Goal: Information Seeking & Learning: Learn about a topic

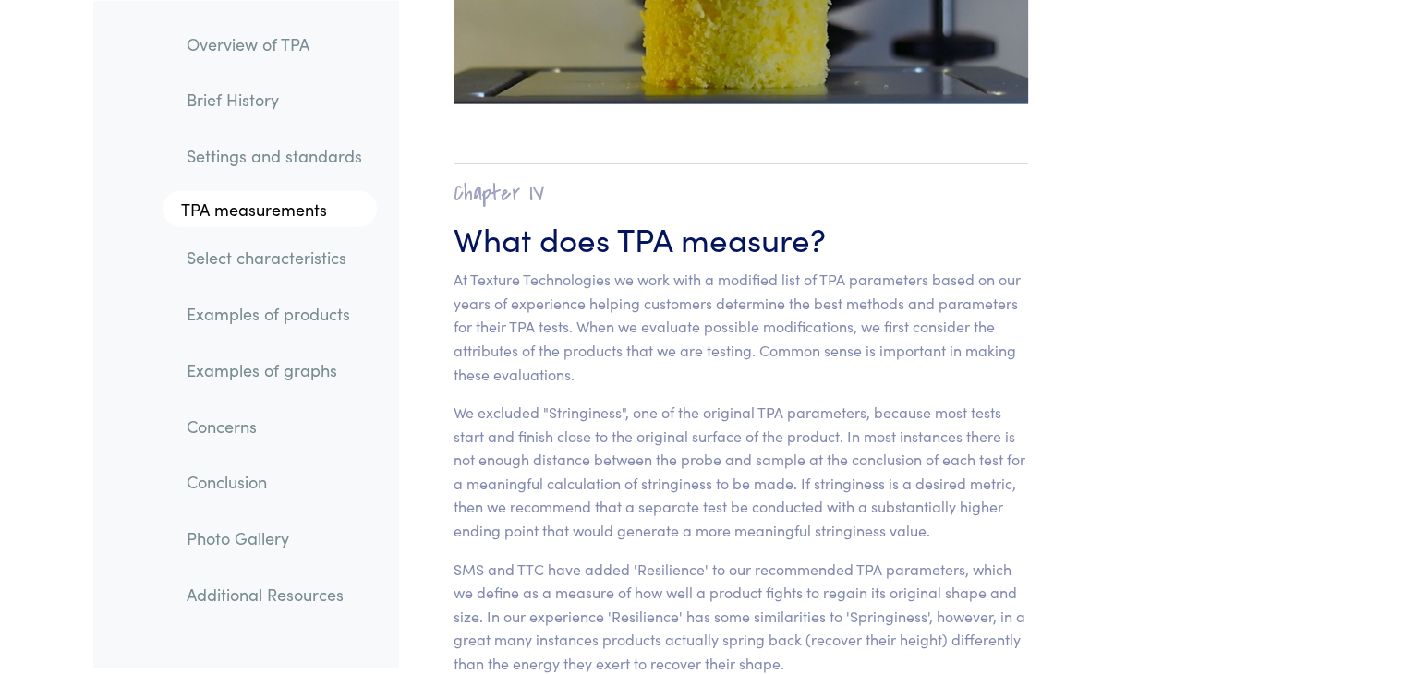
scroll to position [11470, 0]
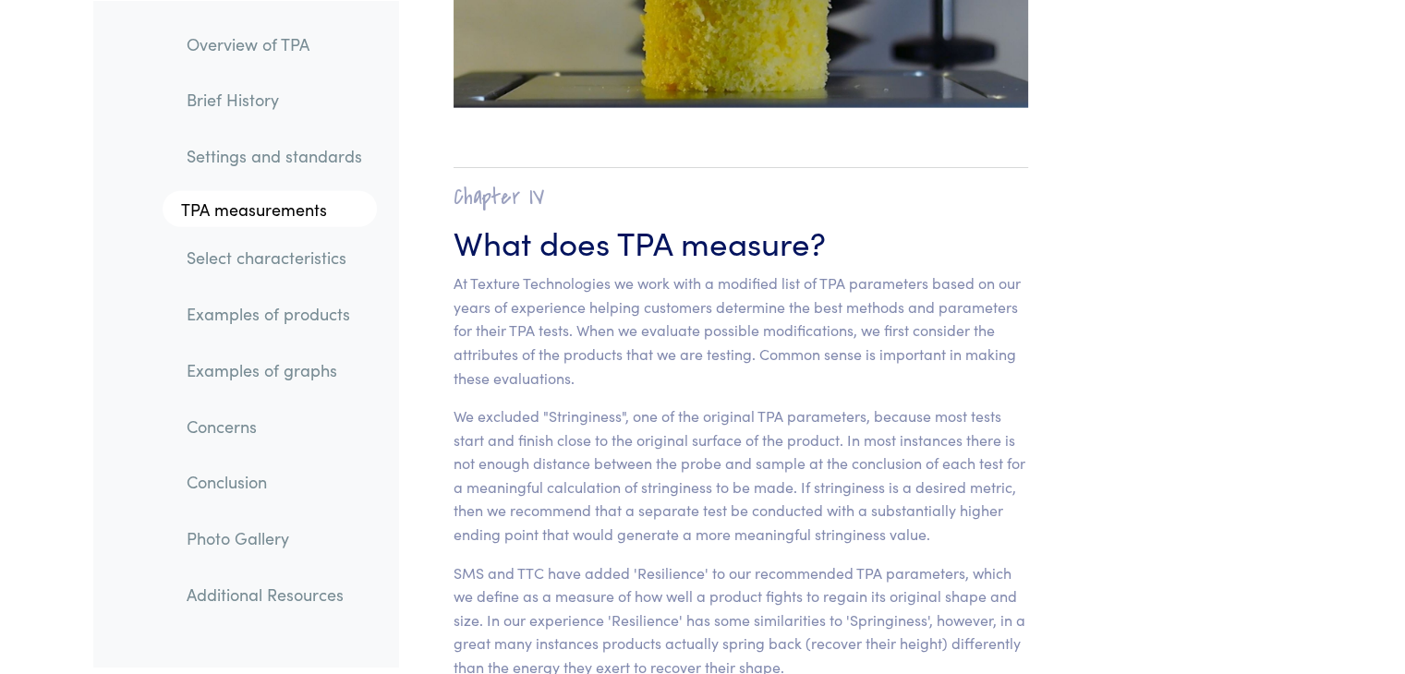
click at [332, 315] on link "Examples of products" at bounding box center [274, 314] width 205 height 42
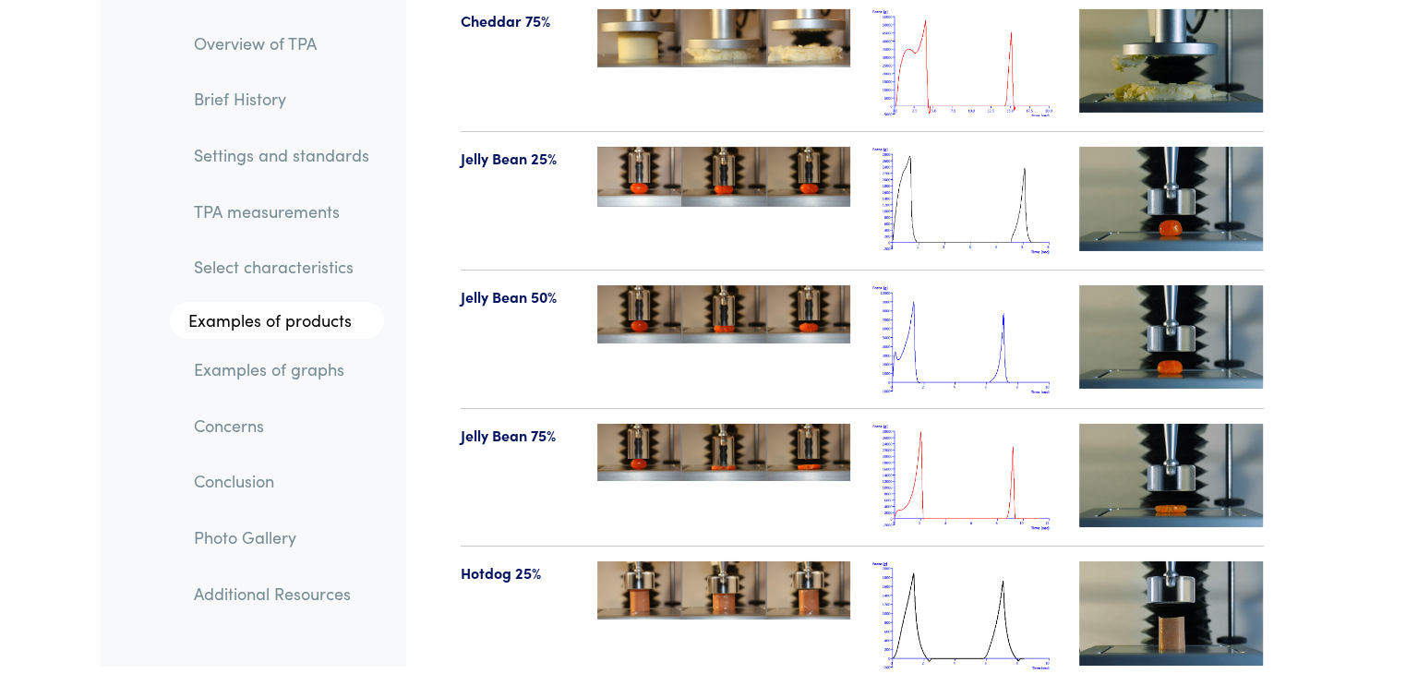
scroll to position [20440, 0]
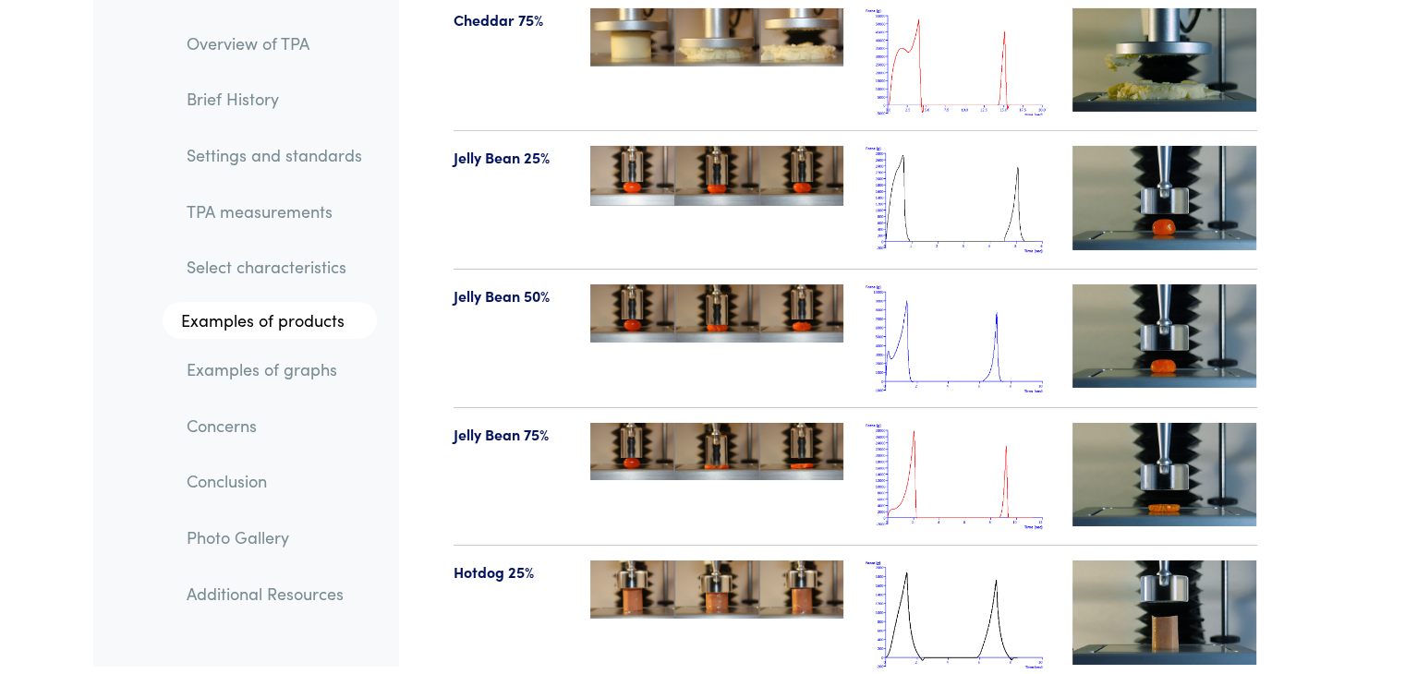
click at [959, 423] on img at bounding box center [957, 477] width 185 height 108
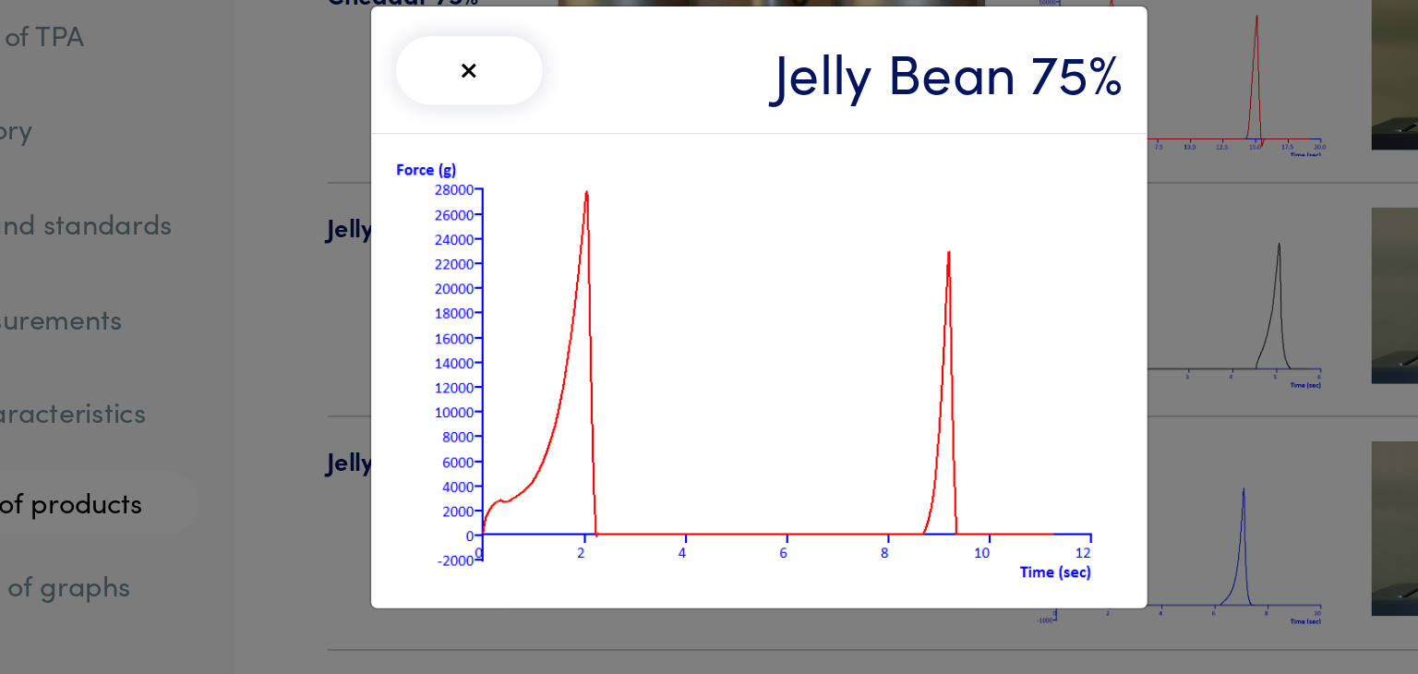
click at [544, 58] on button "×" at bounding box center [537, 64] width 87 height 41
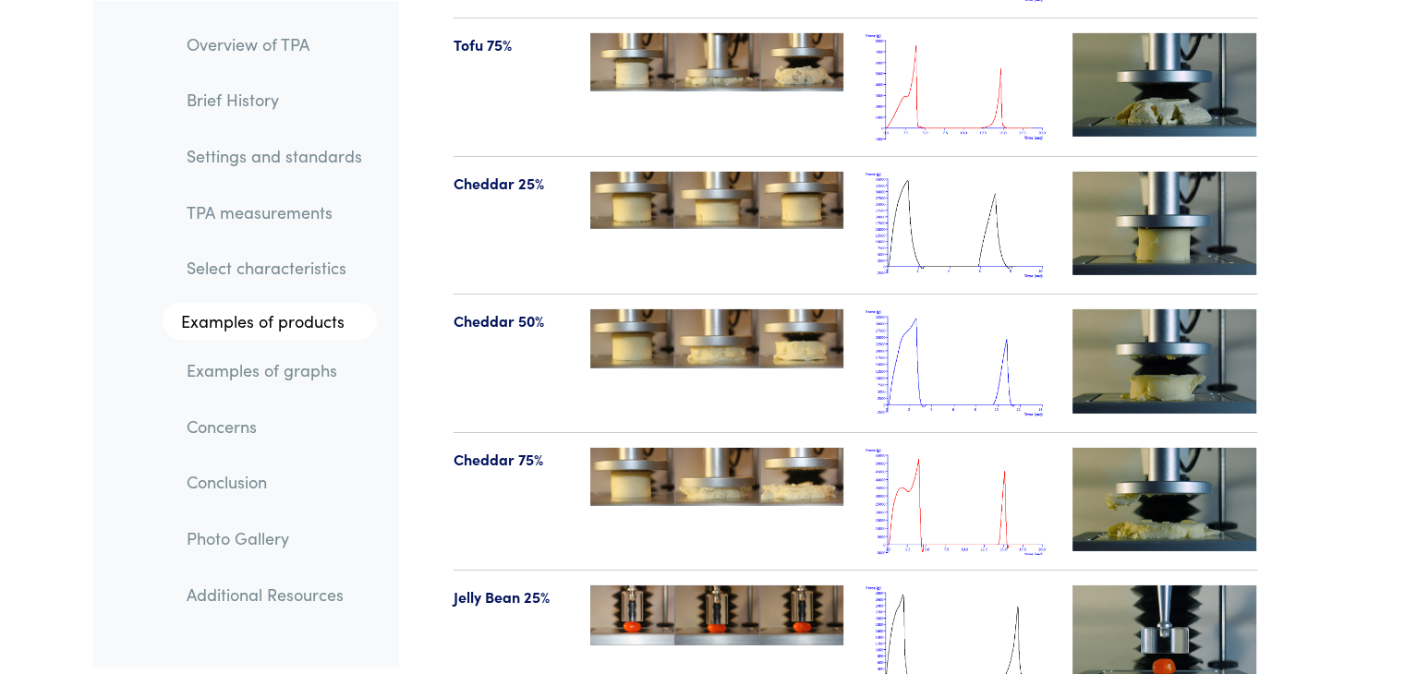
click at [233, 219] on link "TPA measurements" at bounding box center [274, 211] width 205 height 42
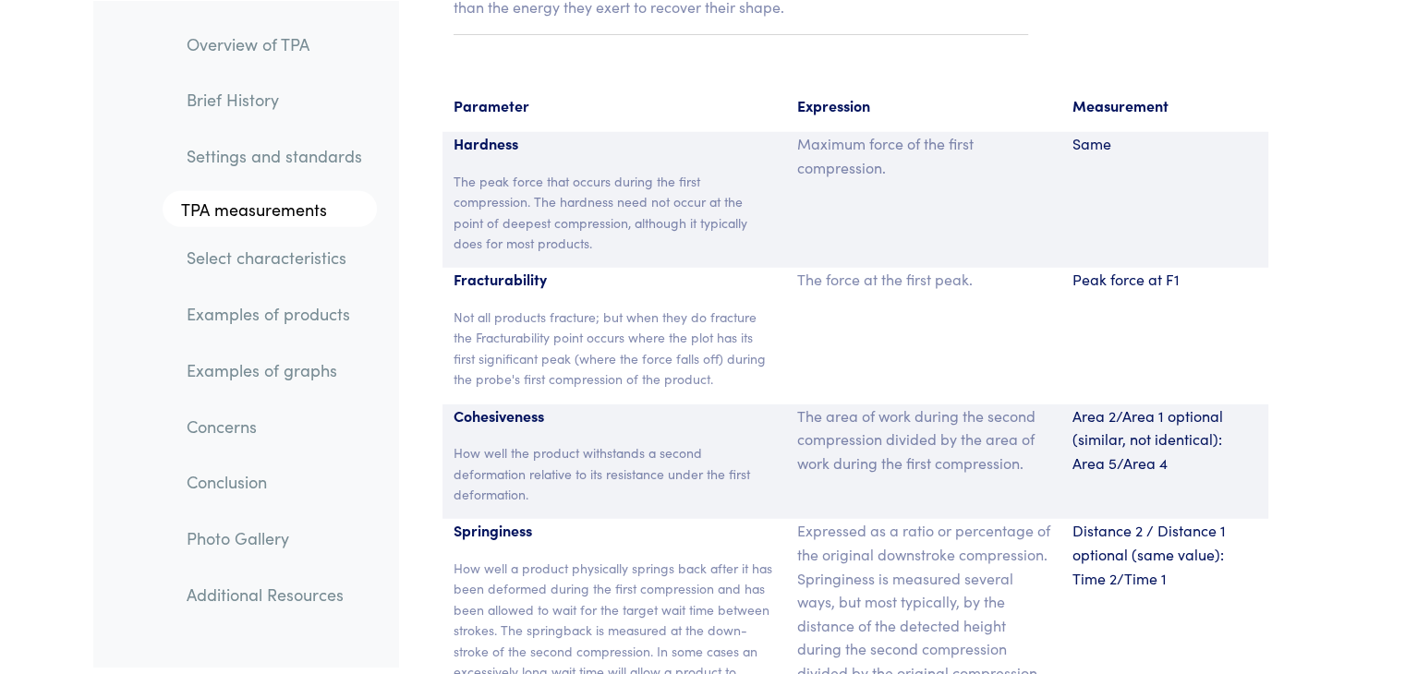
scroll to position [12131, 0]
click at [213, 329] on link "Examples of products" at bounding box center [274, 314] width 205 height 42
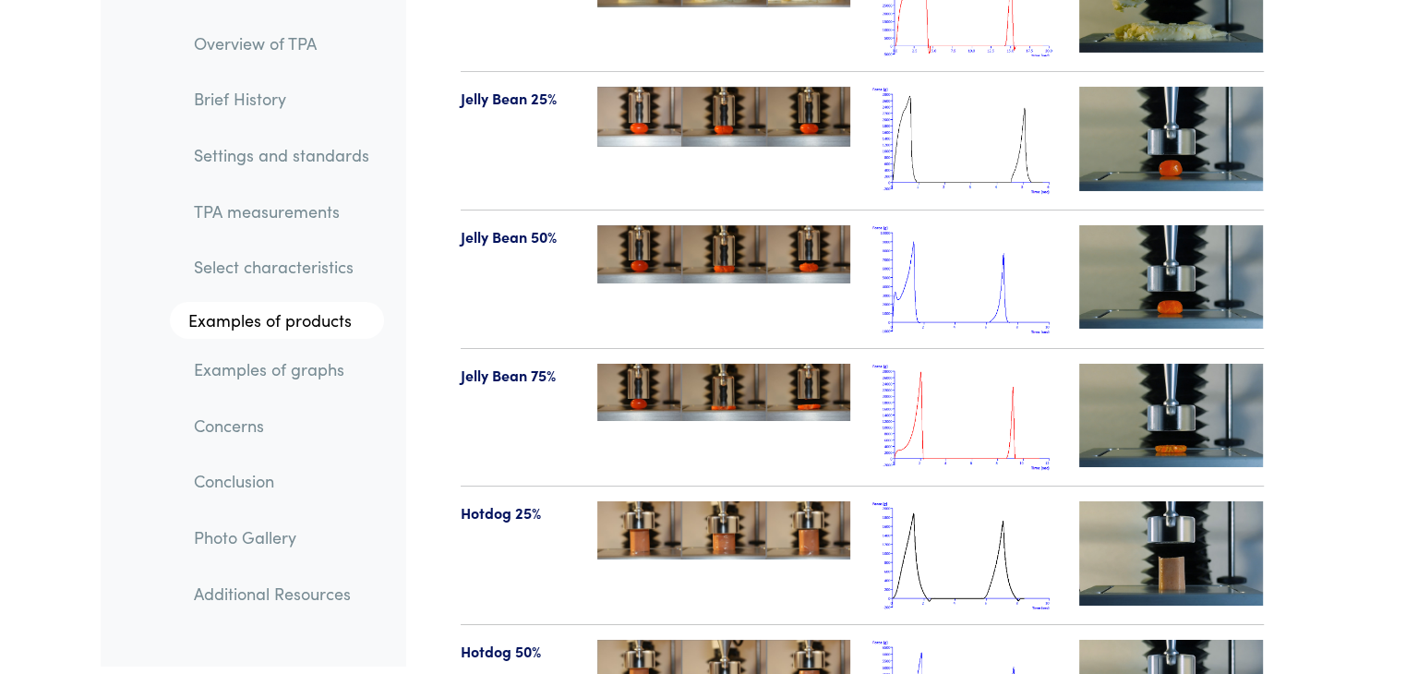
scroll to position [20501, 0]
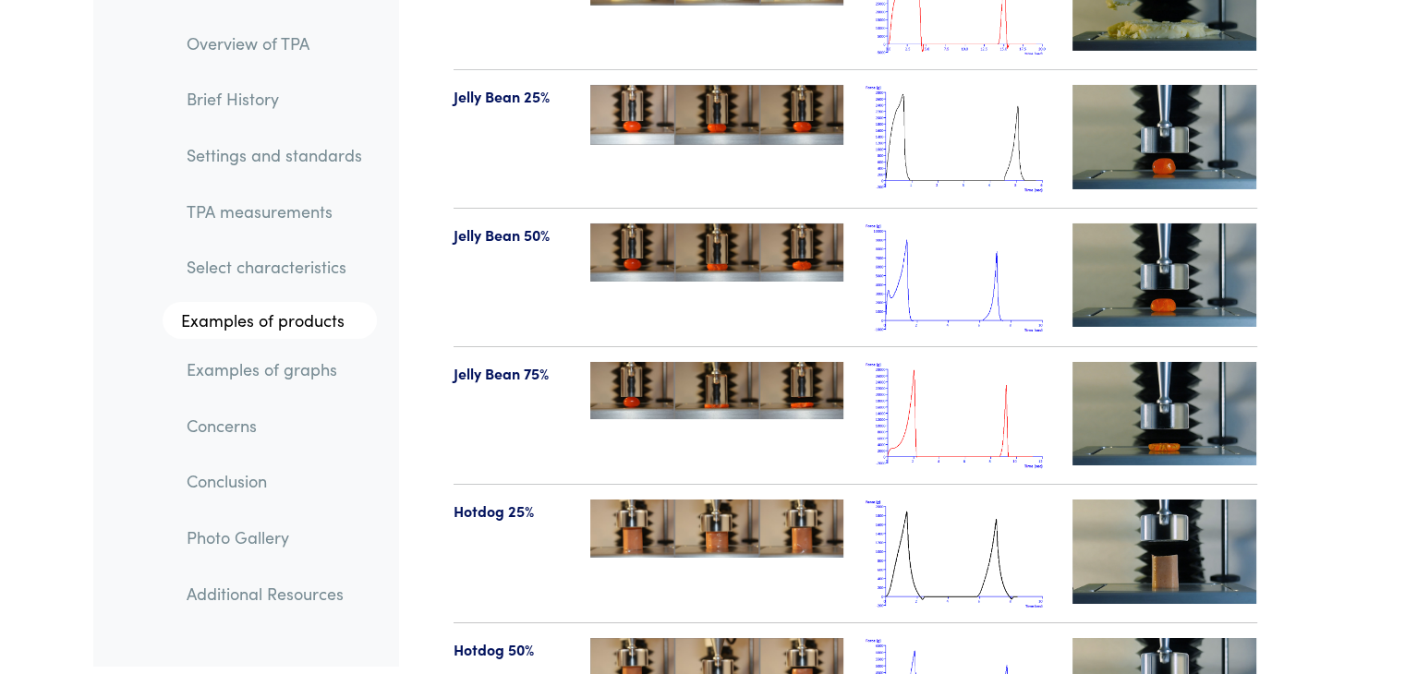
click at [990, 392] on img at bounding box center [957, 416] width 185 height 108
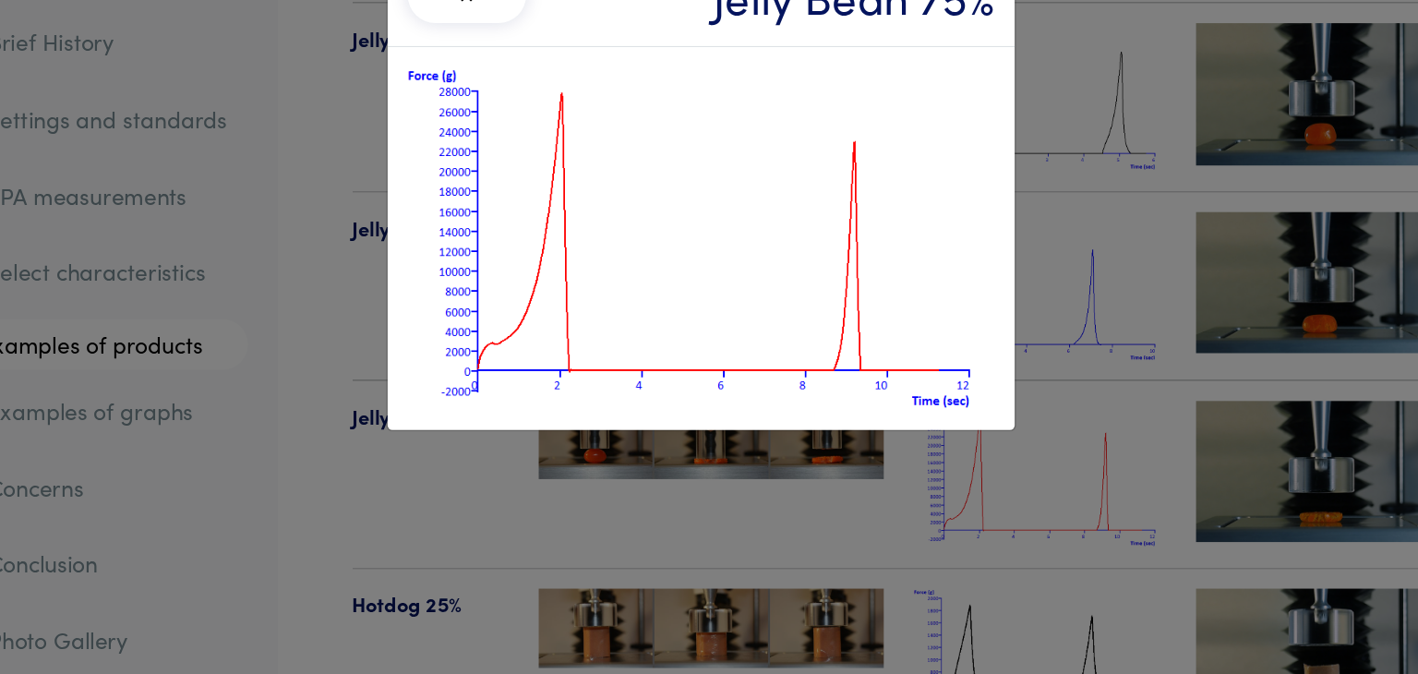
click at [960, 347] on div "× Jelly Bean 75%" at bounding box center [709, 337] width 1418 height 674
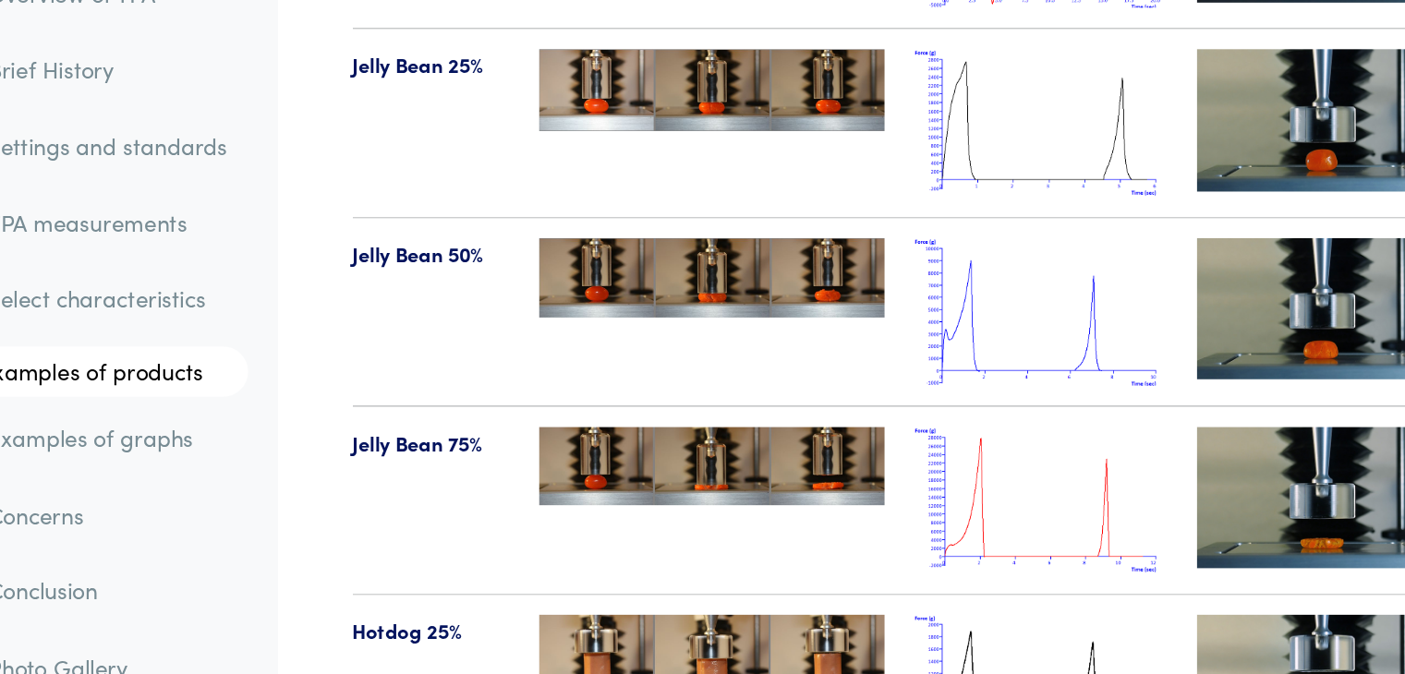
click at [330, 225] on link "TPA measurements" at bounding box center [274, 211] width 205 height 42
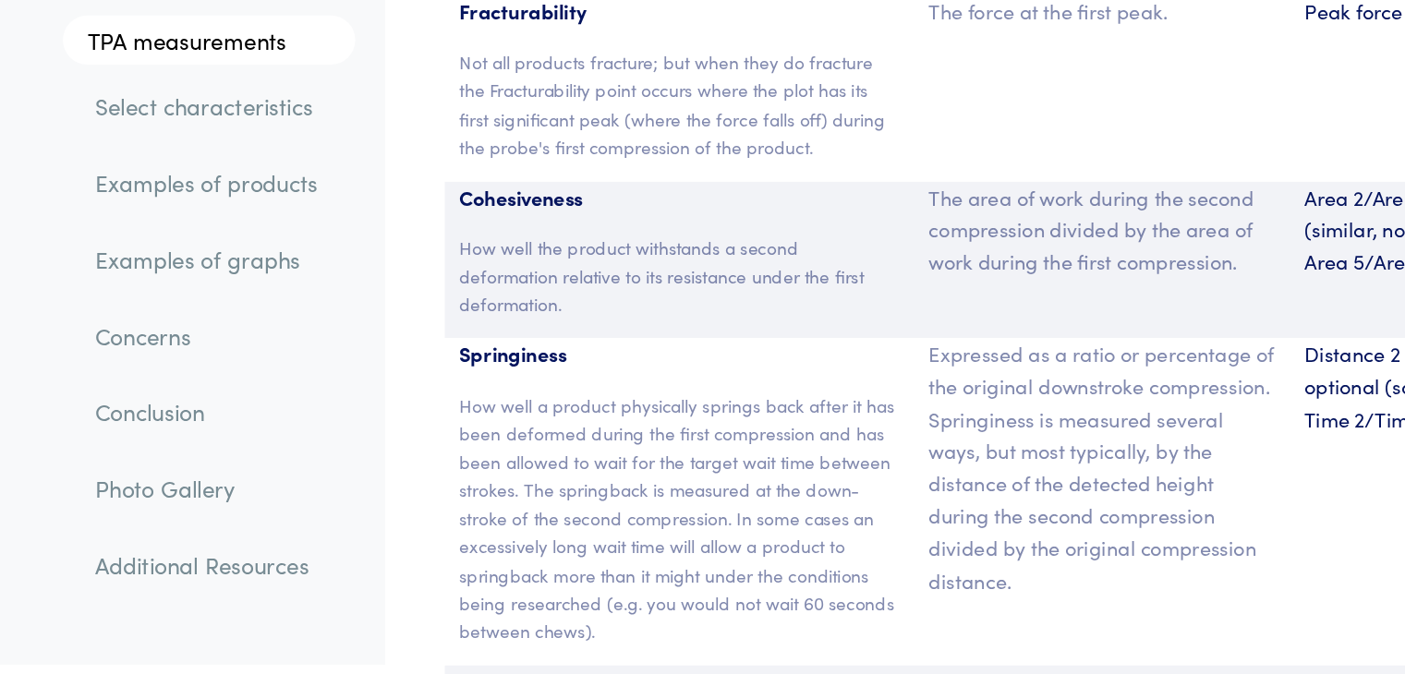
scroll to position [12224, 0]
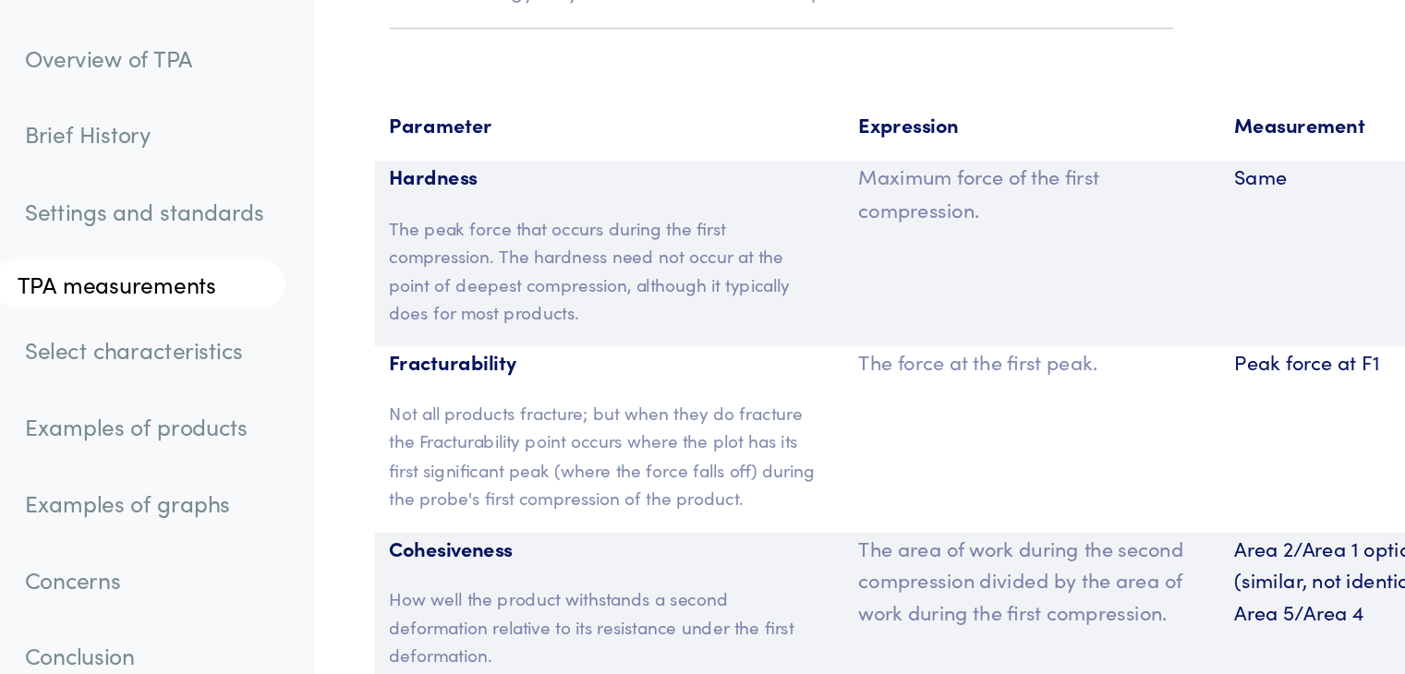
click at [294, 309] on link "Examples of products" at bounding box center [274, 314] width 205 height 42
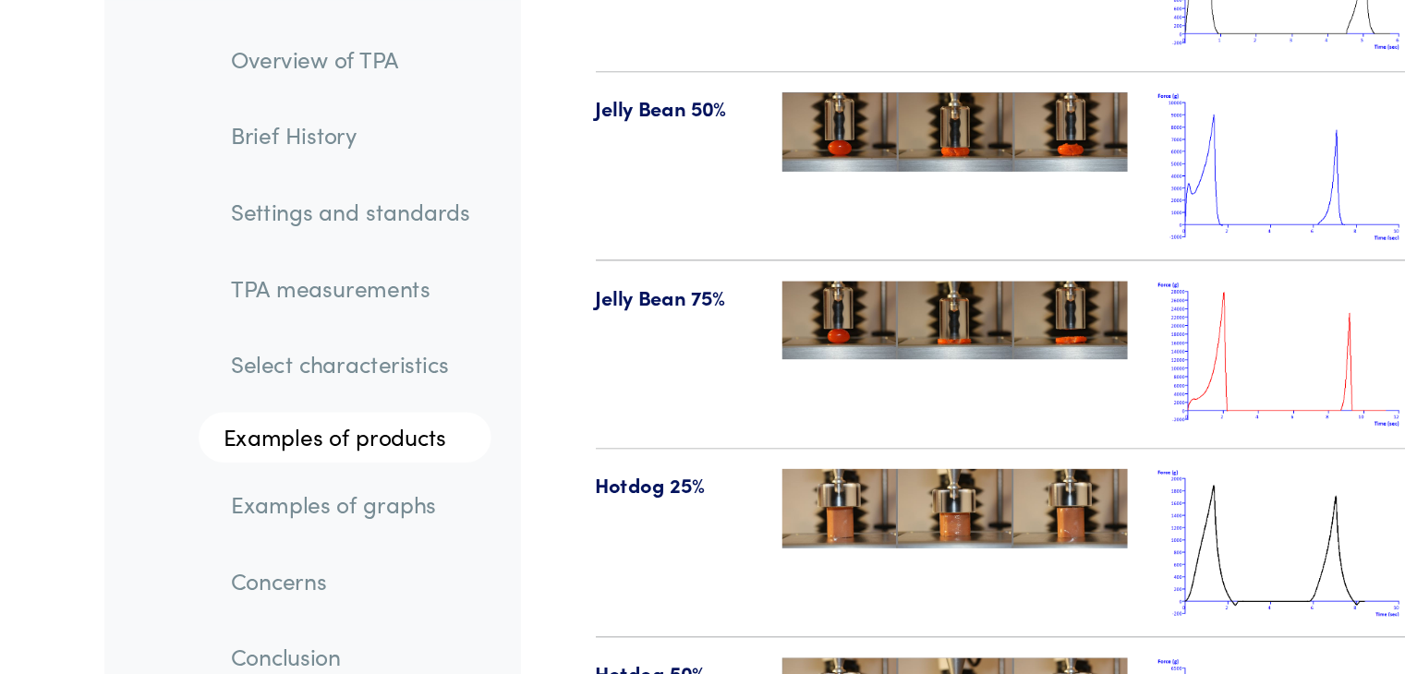
scroll to position [20656, 0]
click at [993, 243] on img at bounding box center [957, 261] width 185 height 108
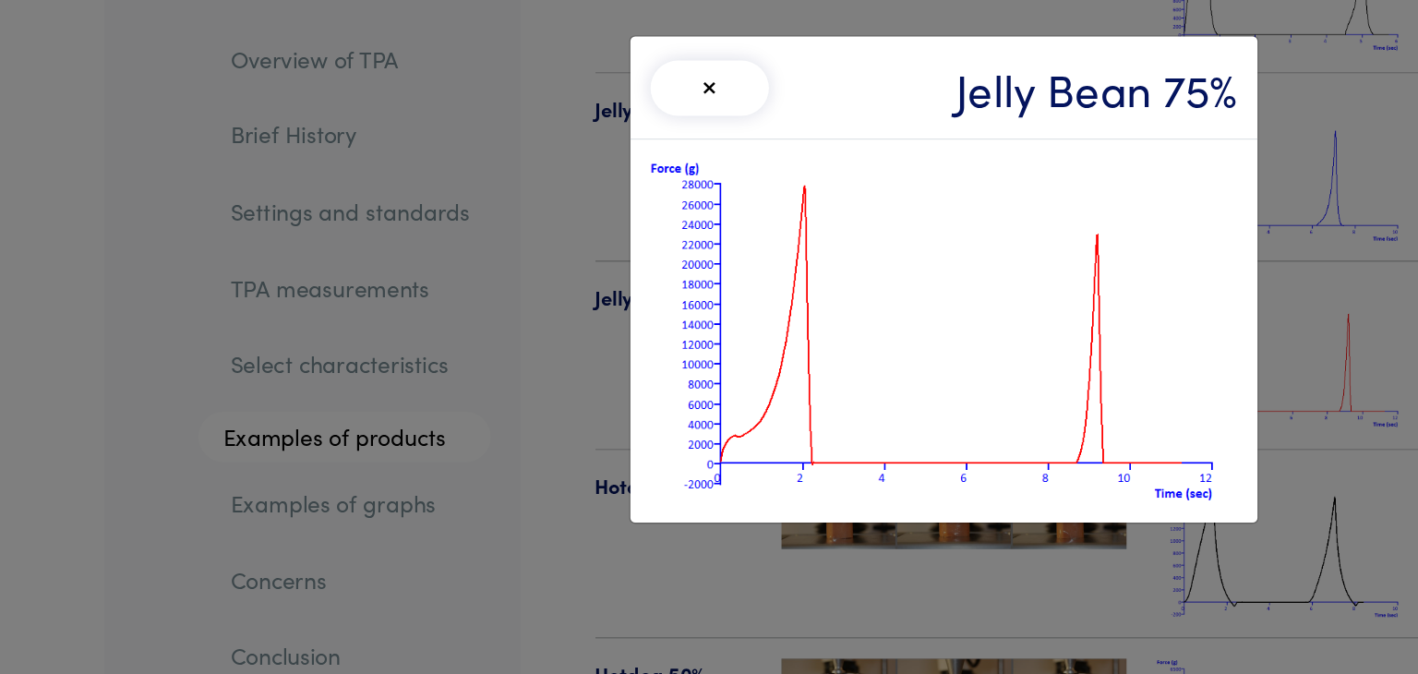
click at [450, 430] on div "× Jelly Bean 75%" at bounding box center [709, 337] width 1418 height 674
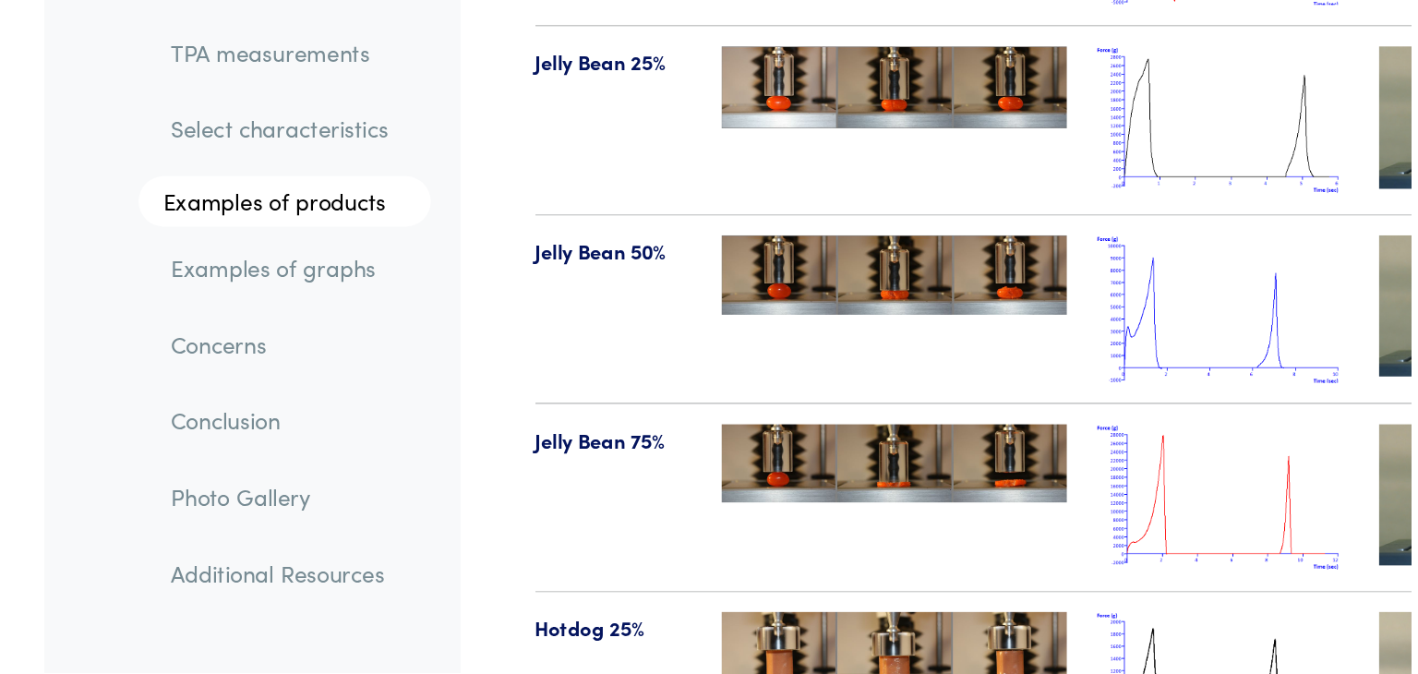
scroll to position [20378, 0]
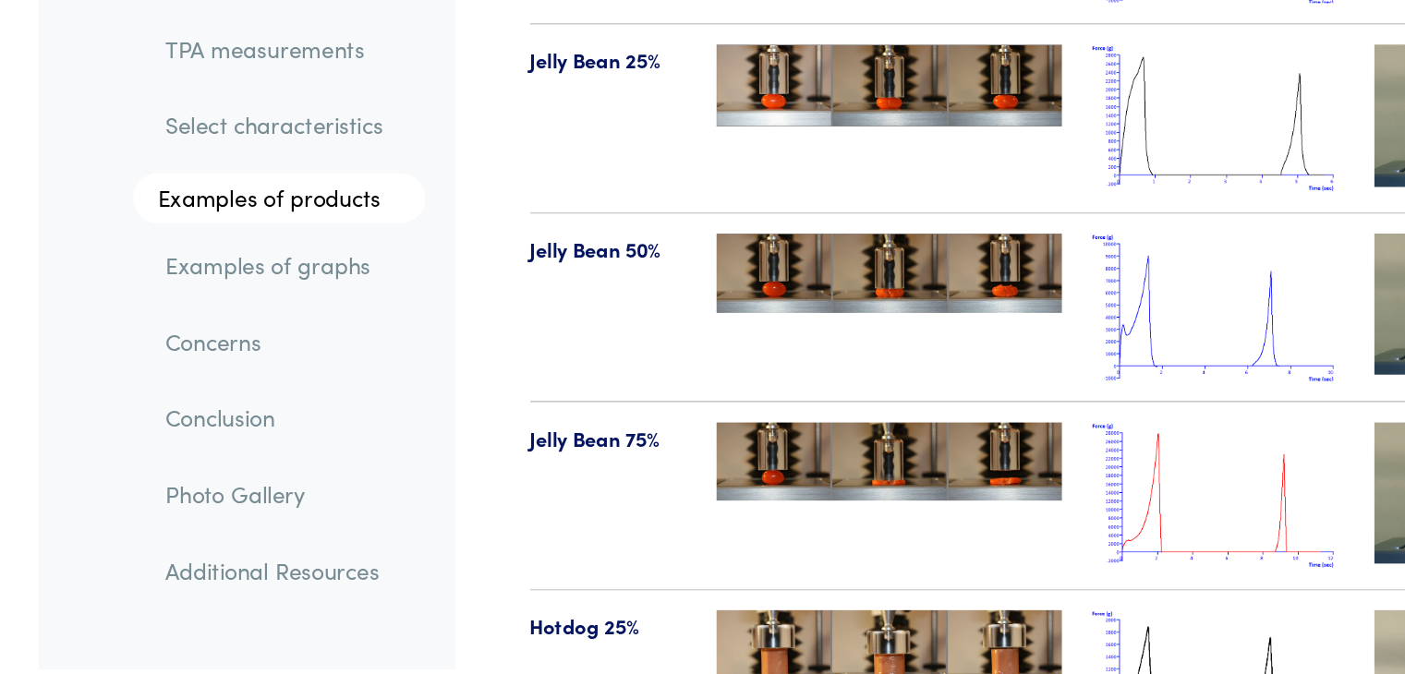
click at [928, 485] on img at bounding box center [957, 539] width 185 height 108
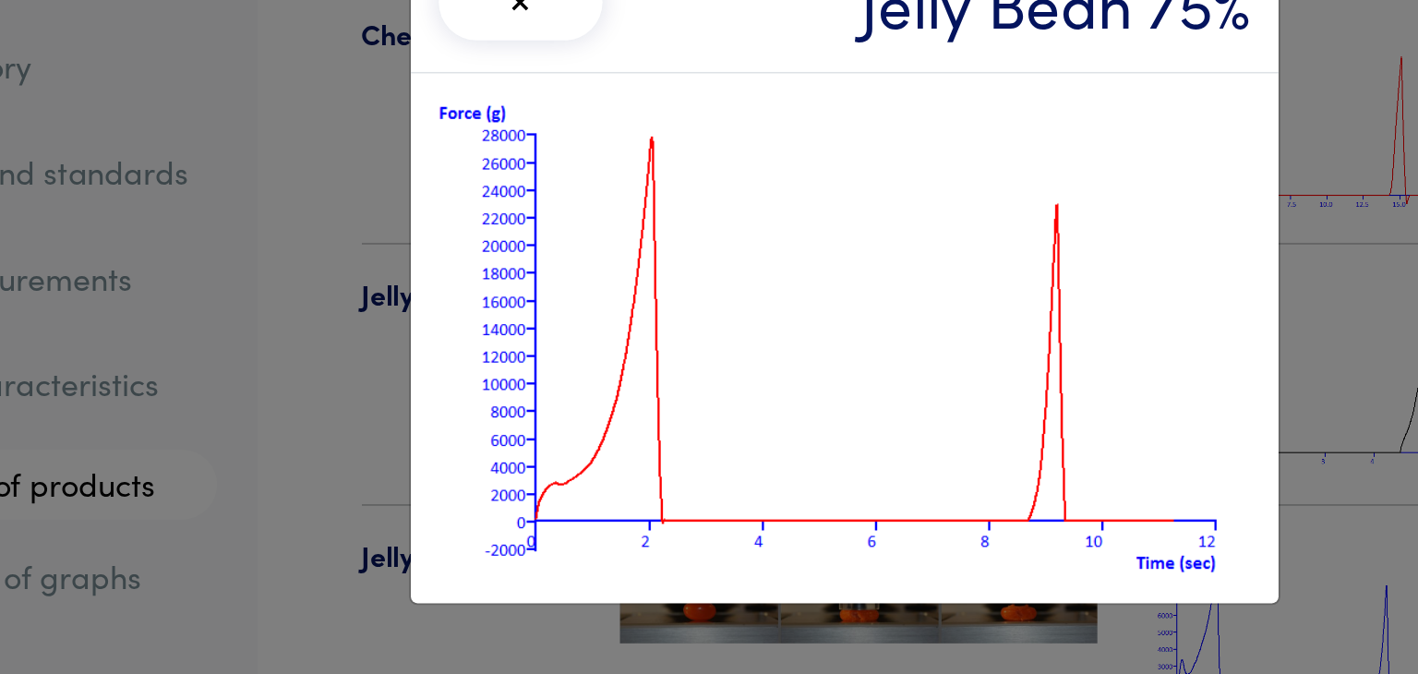
click at [416, 353] on div "× Jelly Bean 75%" at bounding box center [709, 337] width 1418 height 674
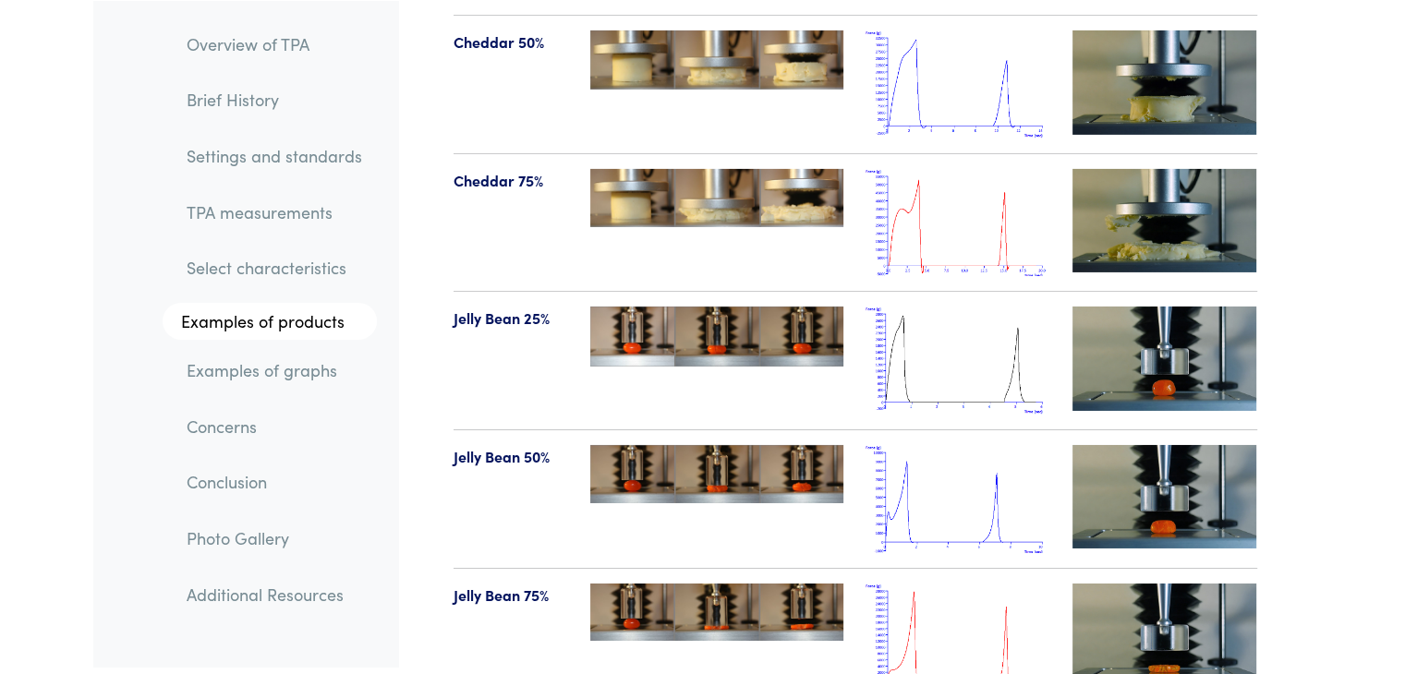
scroll to position [20278, 0]
click at [318, 206] on link "TPA measurements" at bounding box center [274, 211] width 205 height 42
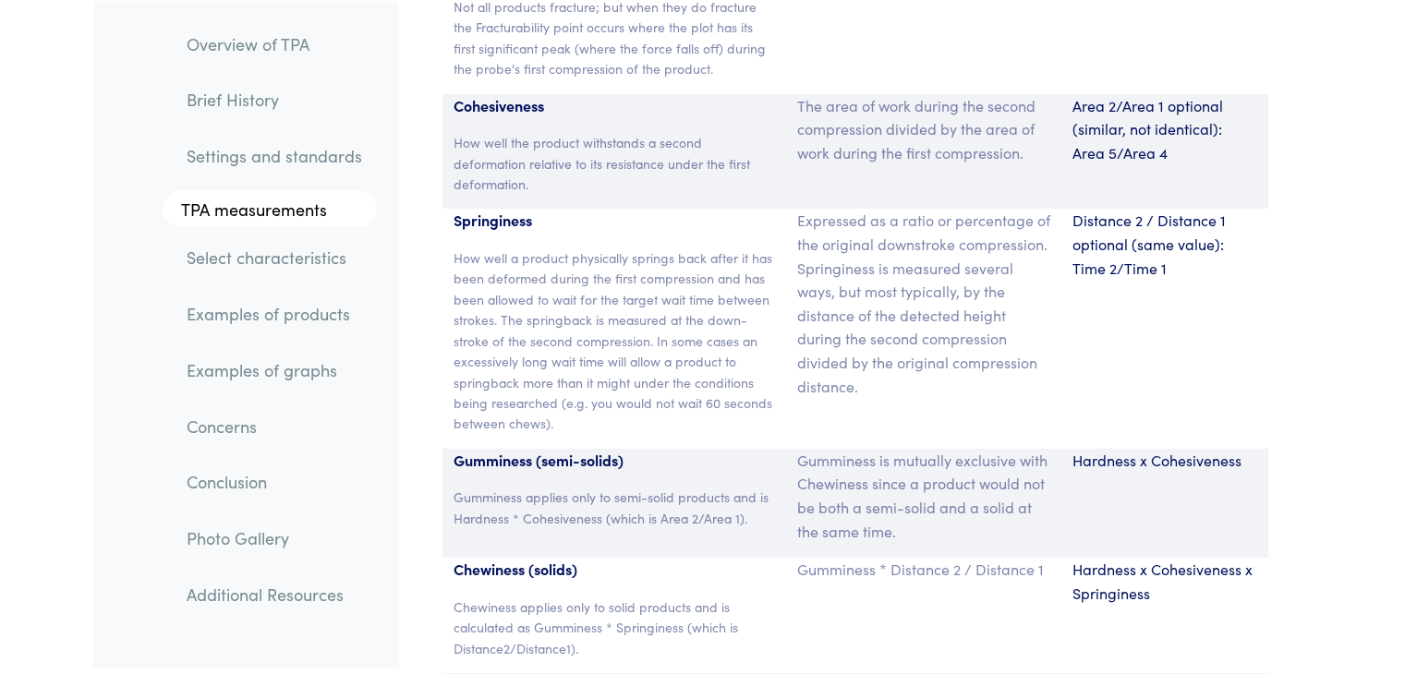
scroll to position [12452, 0]
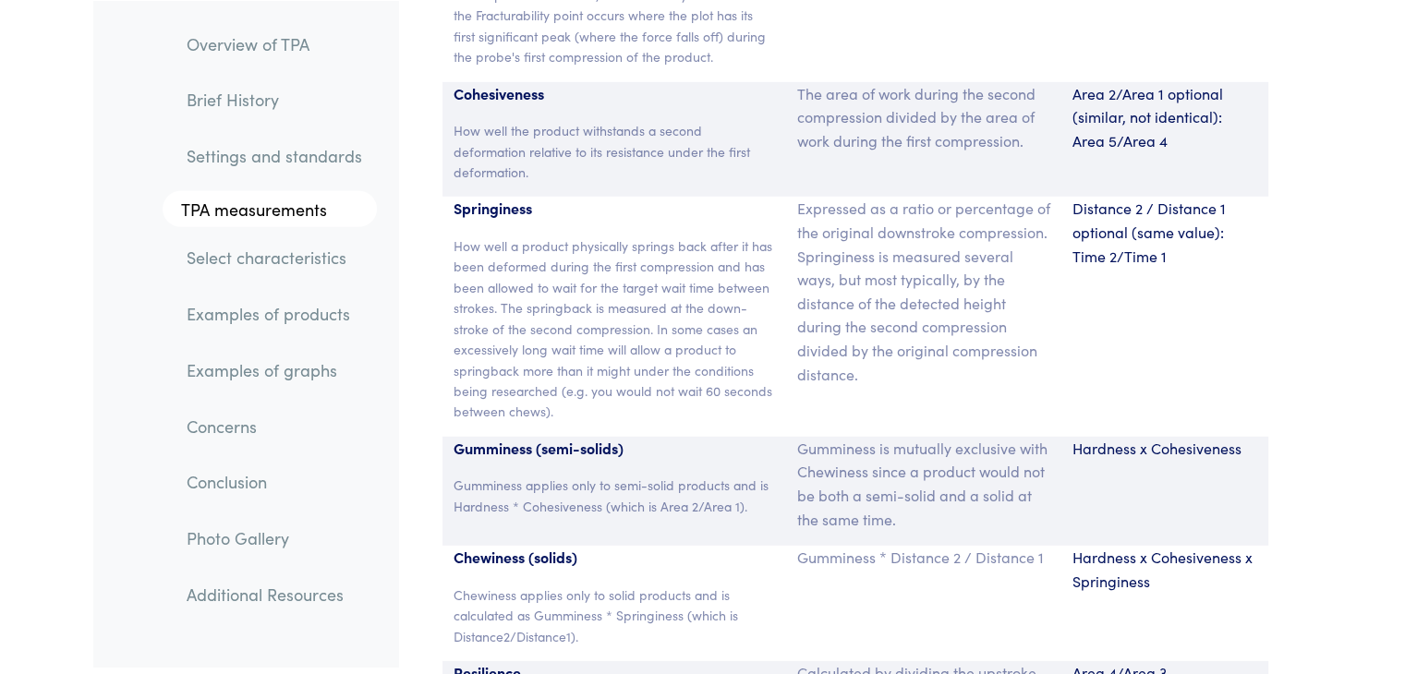
click at [329, 321] on link "Examples of products" at bounding box center [274, 314] width 205 height 42
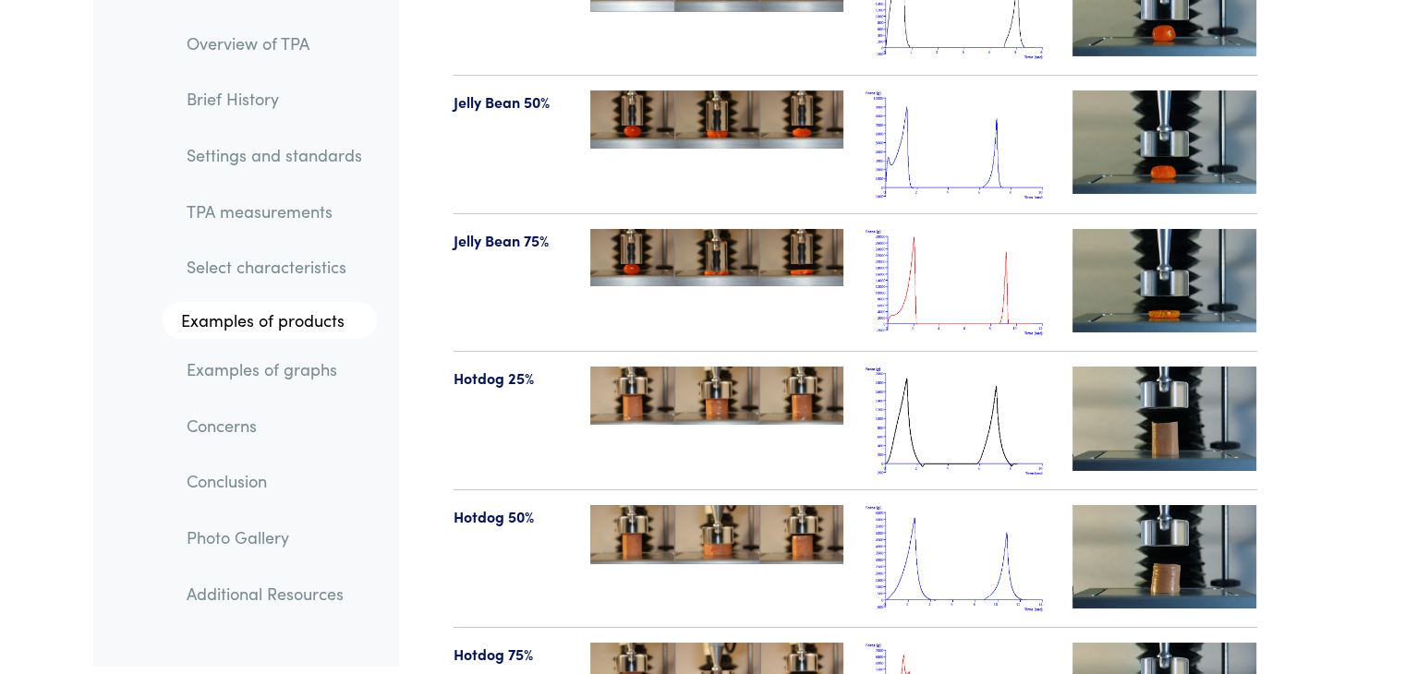
scroll to position [20658, 0]
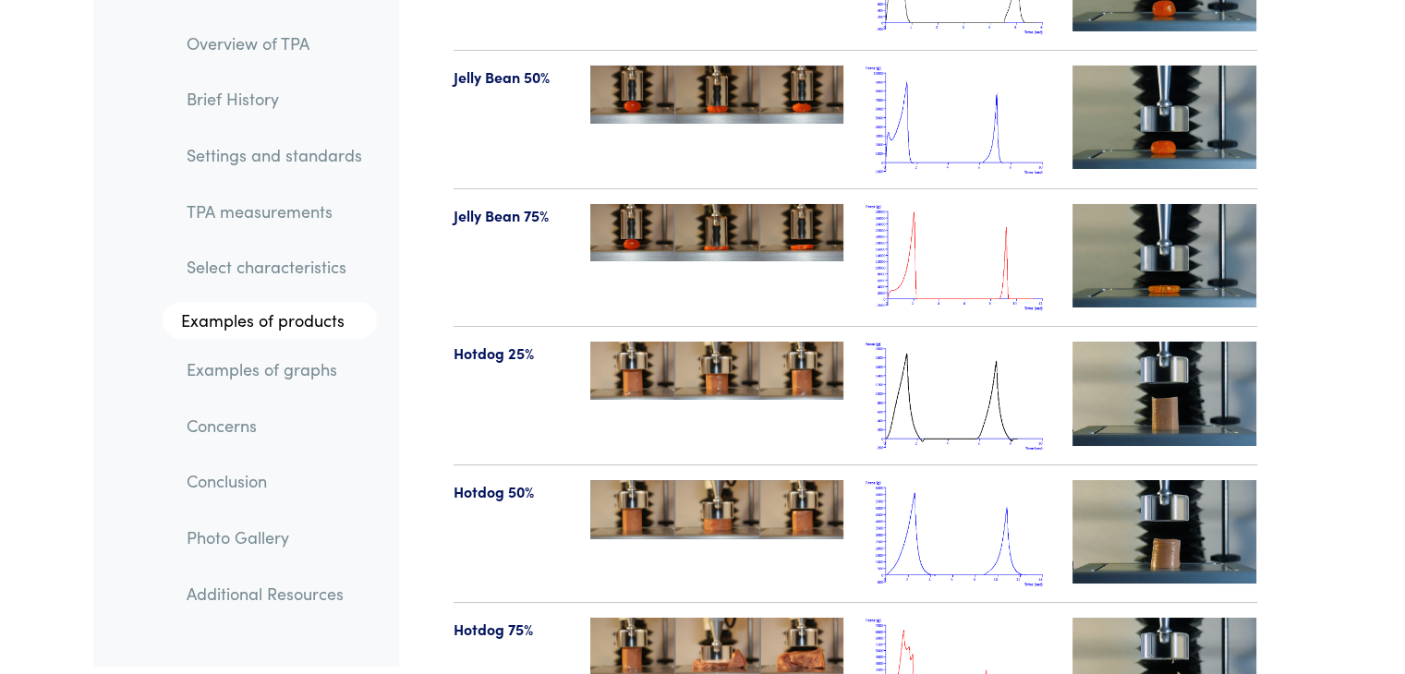
click at [960, 204] on img at bounding box center [957, 258] width 185 height 108
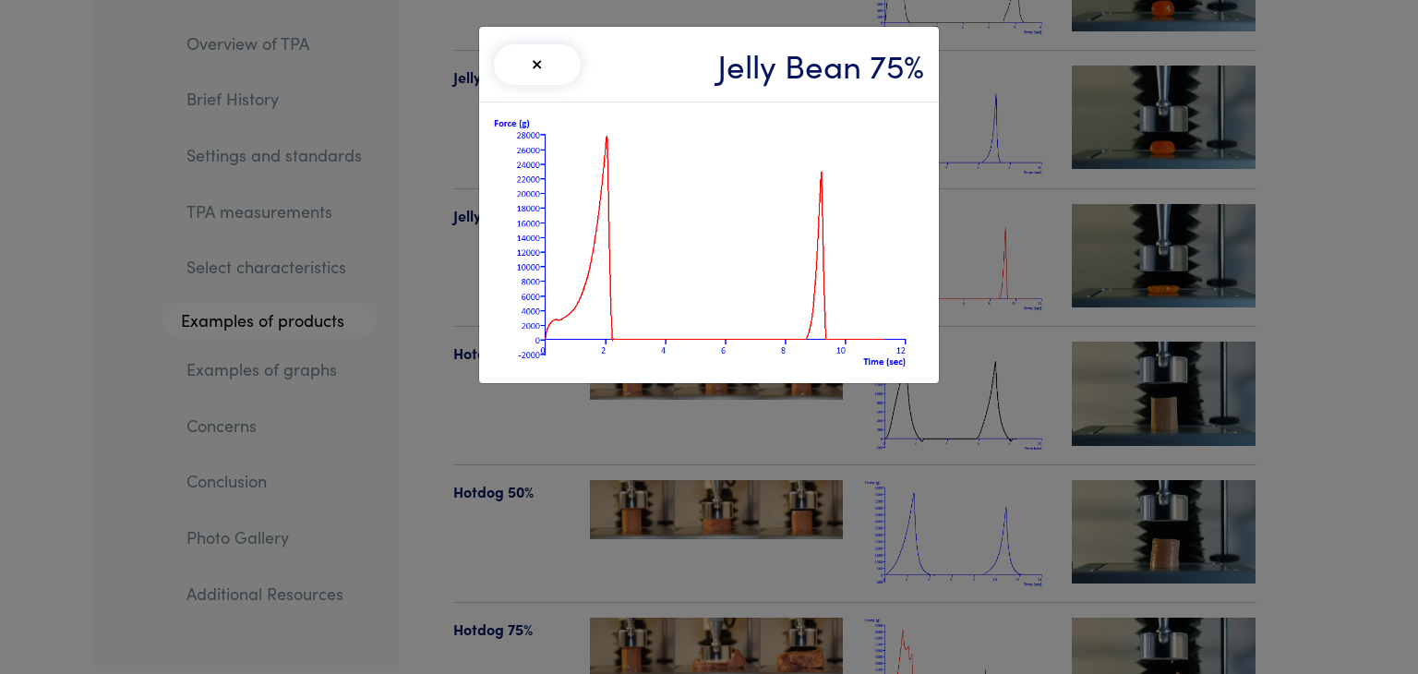
click at [1358, 233] on div "× Jelly Bean 75%" at bounding box center [709, 337] width 1418 height 674
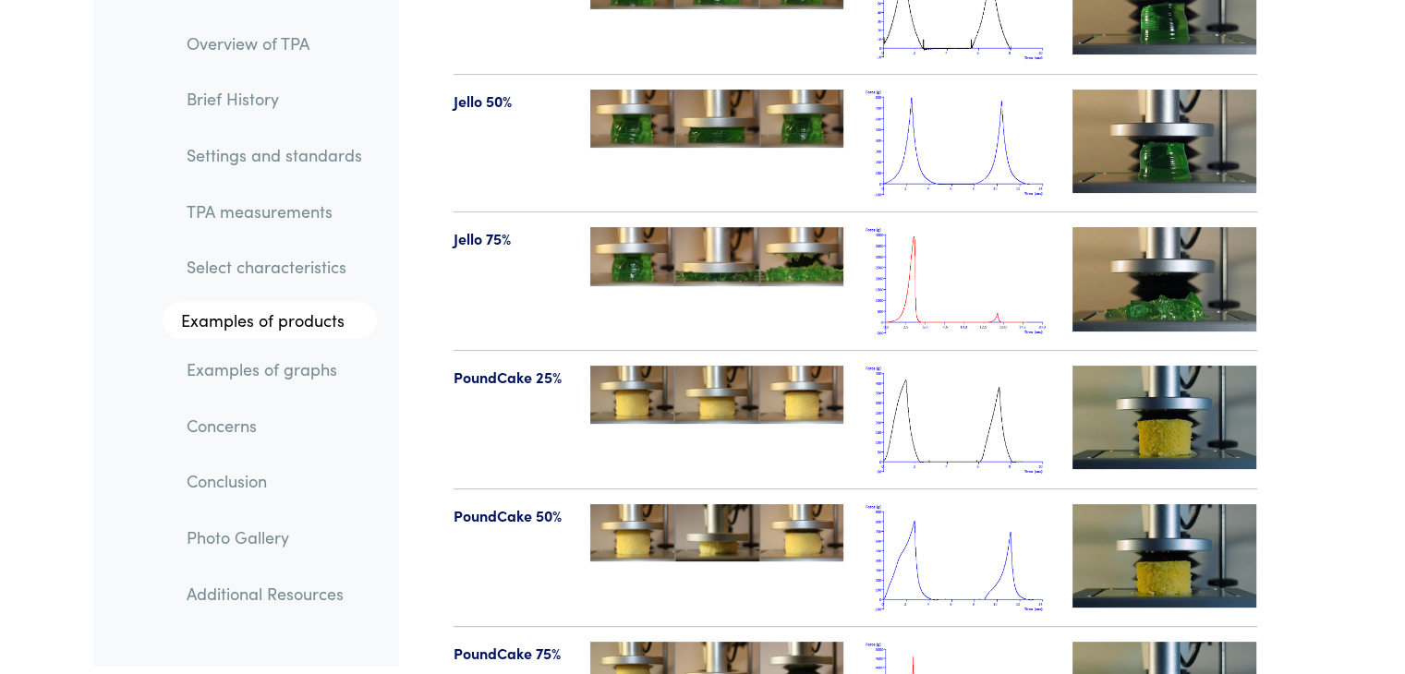
scroll to position [21612, 0]
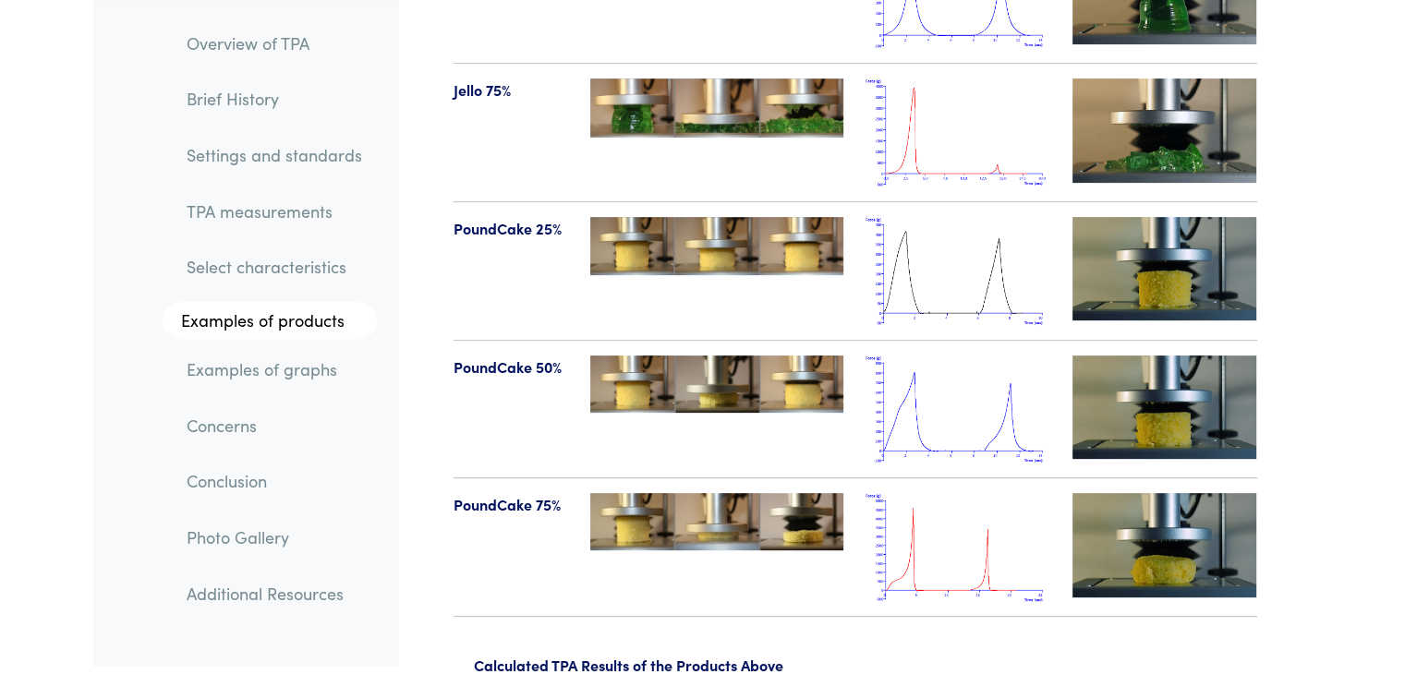
click at [975, 516] on img at bounding box center [957, 547] width 185 height 108
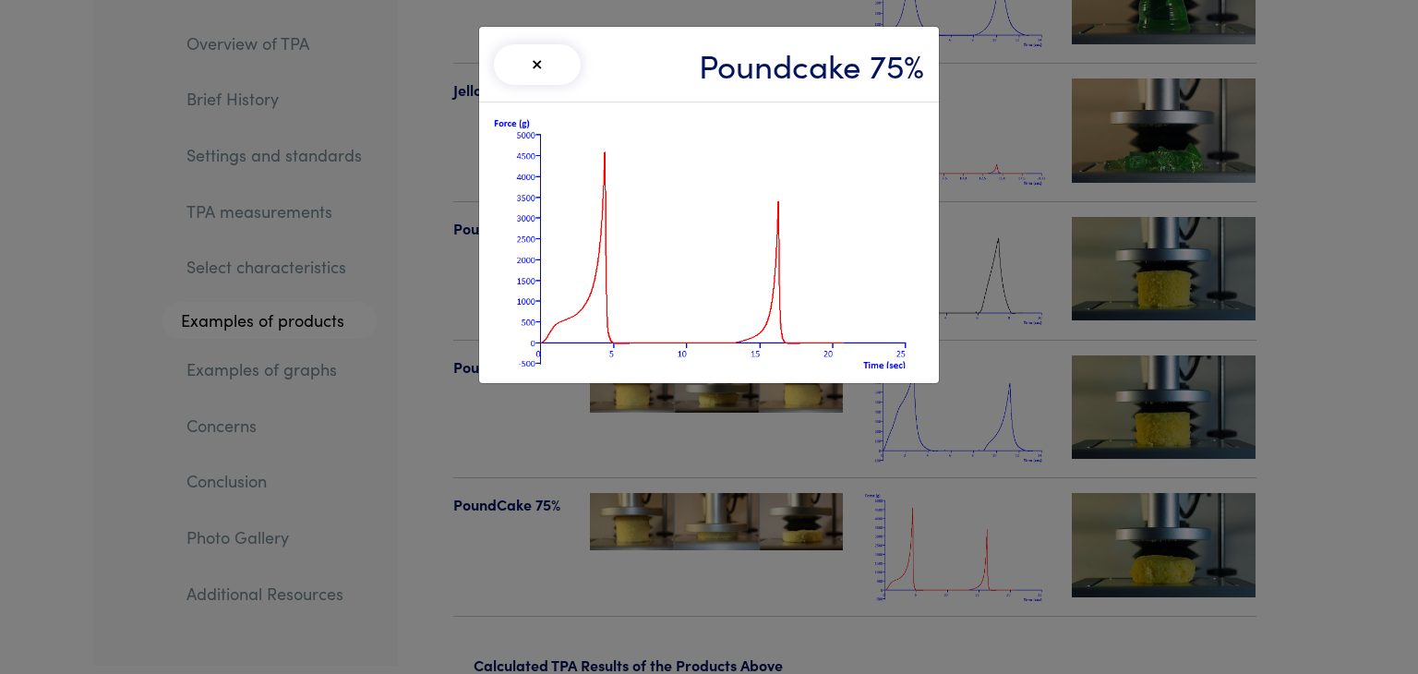
click at [687, 472] on div "× Poundcake 75%" at bounding box center [709, 337] width 1418 height 674
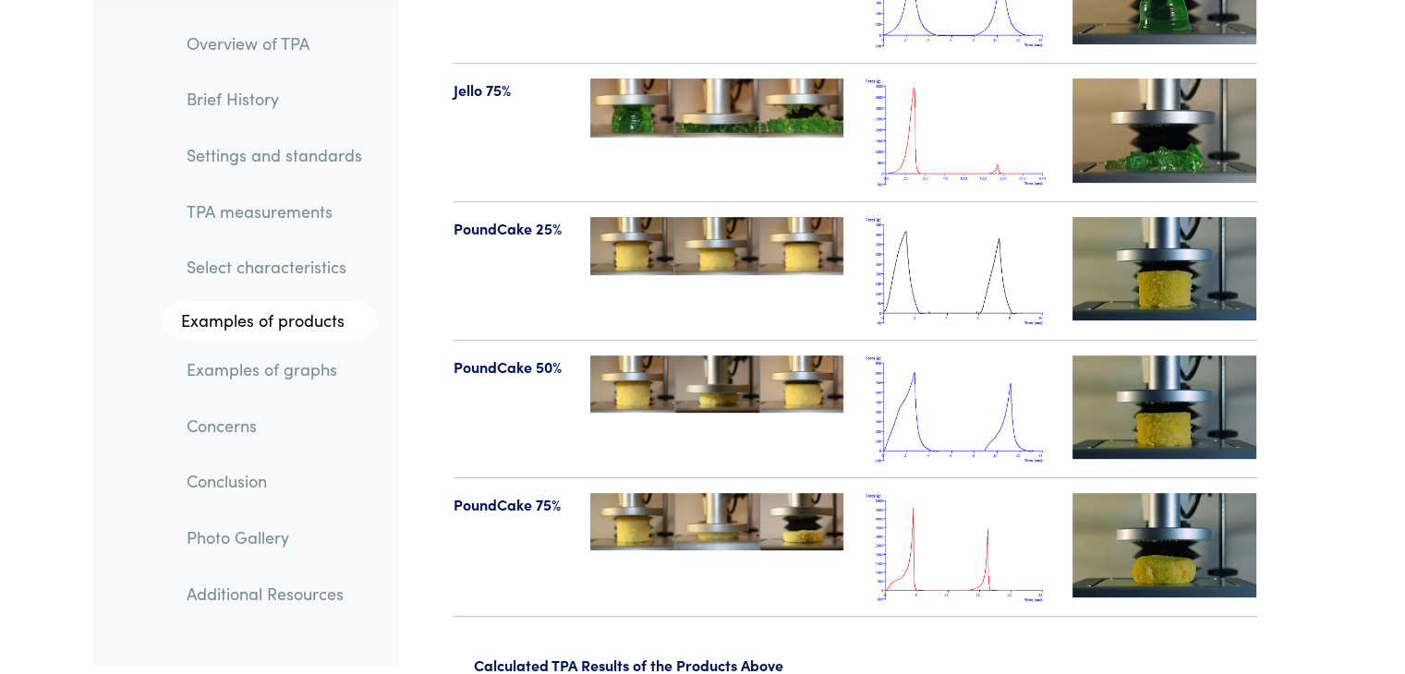
click at [294, 219] on link "TPA measurements" at bounding box center [274, 211] width 205 height 42
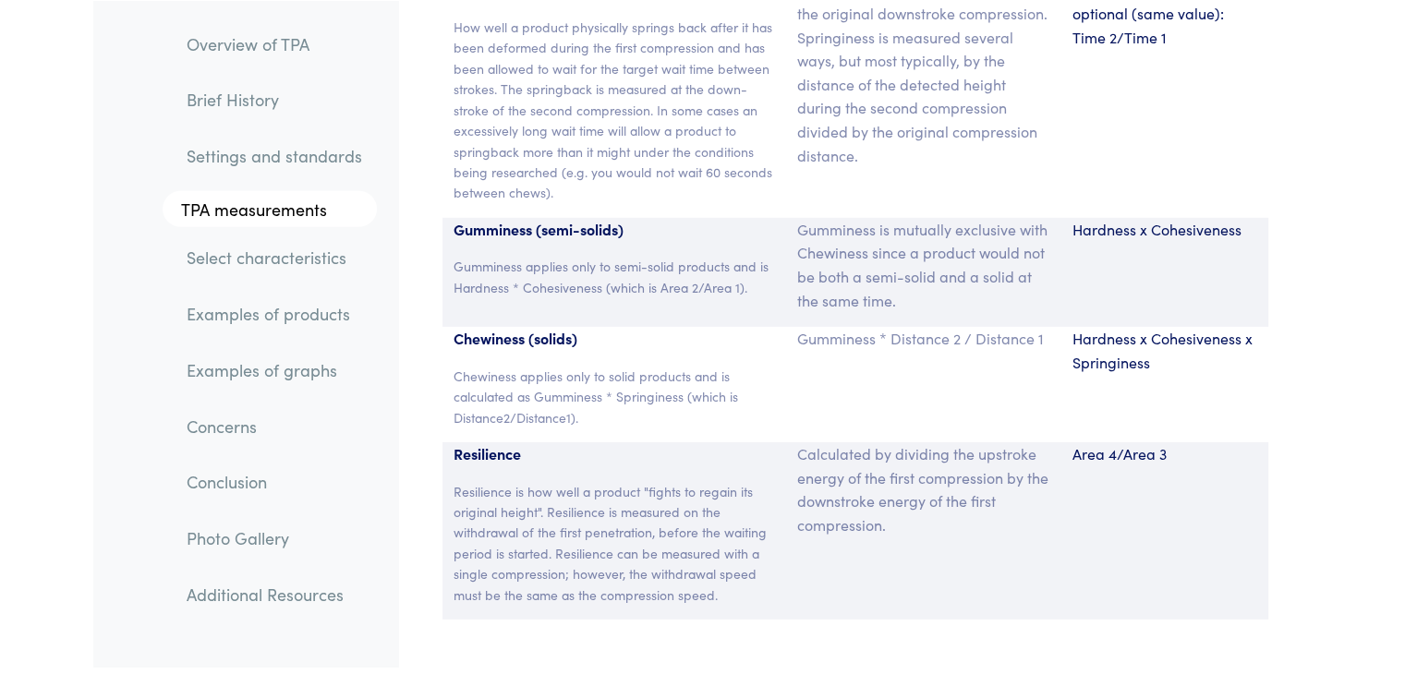
scroll to position [12672, 0]
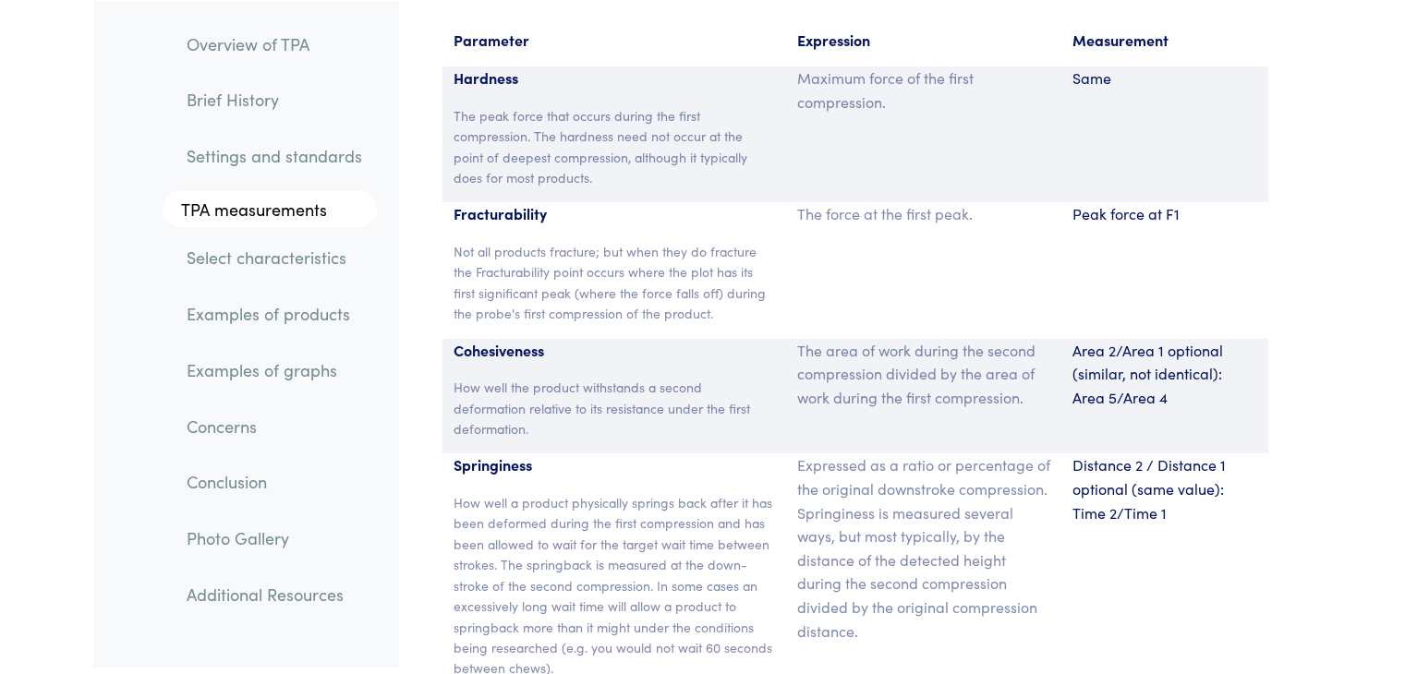
scroll to position [12195, 0]
